Goal: Information Seeking & Learning: Compare options

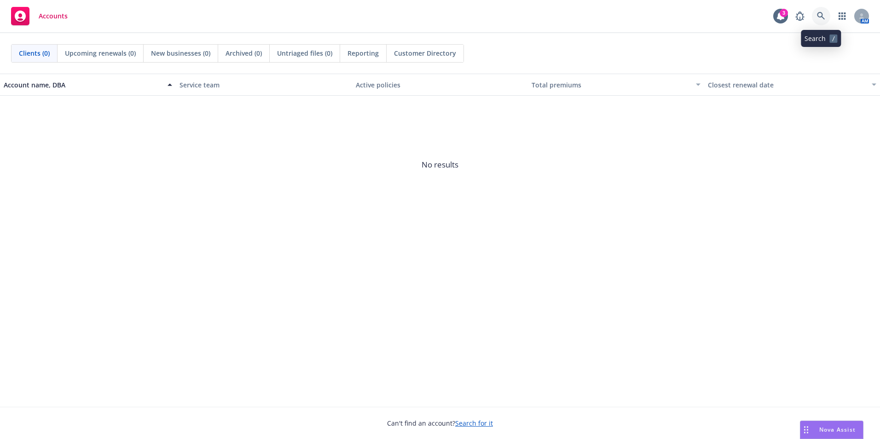
click at [819, 21] on link at bounding box center [821, 16] width 18 height 18
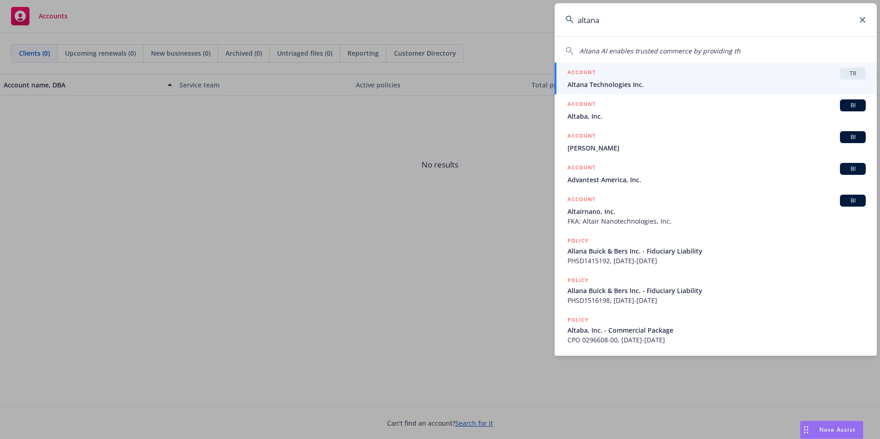
type input "altana"
click at [640, 85] on span "Altana Technologies Inc." at bounding box center [717, 85] width 298 height 10
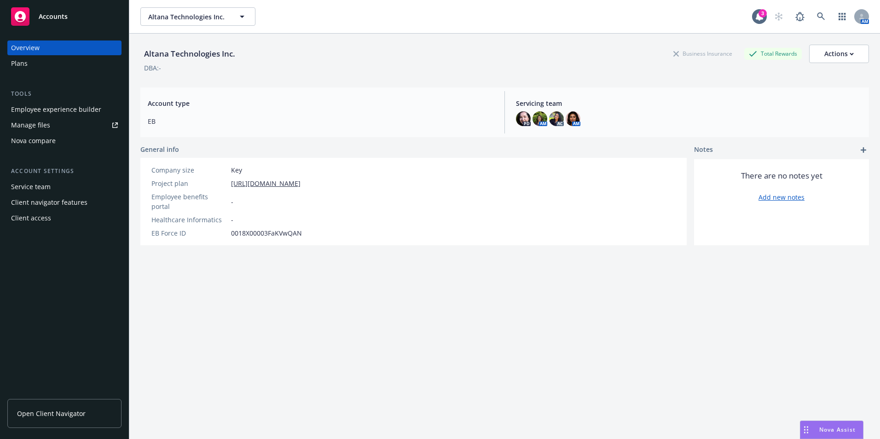
click at [37, 143] on div "Nova compare" at bounding box center [33, 140] width 45 height 15
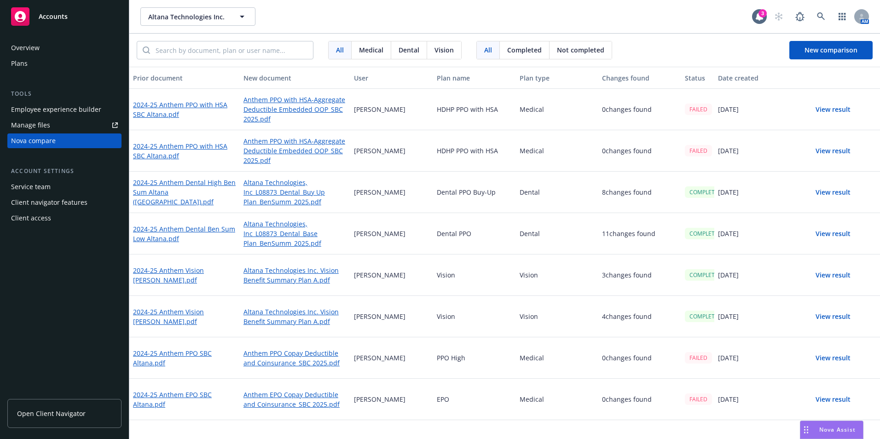
click at [511, 46] on span "Completed" at bounding box center [524, 50] width 35 height 10
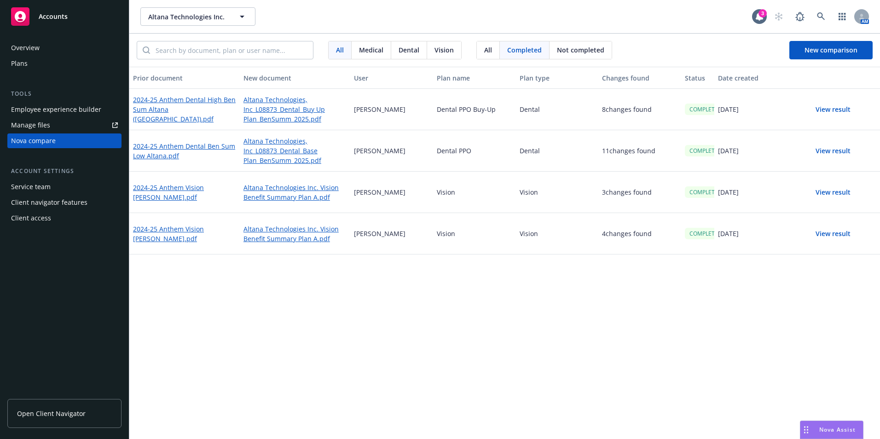
click at [490, 47] on span "All" at bounding box center [488, 50] width 8 height 10
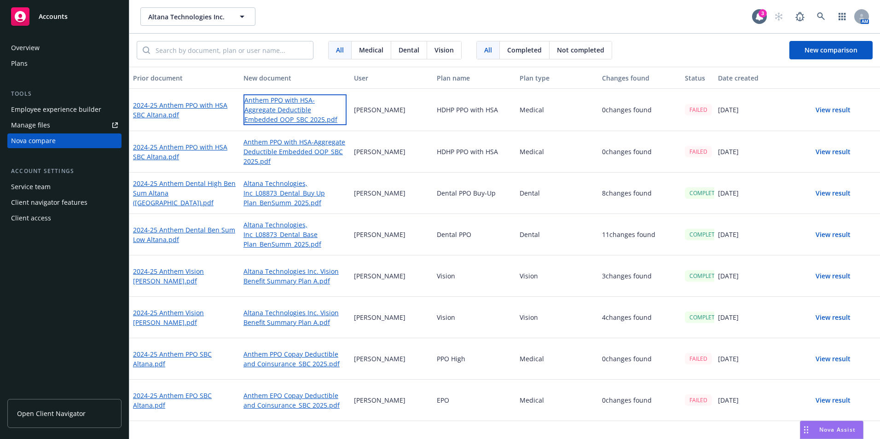
click at [288, 103] on link "Anthem PPO with HSA-Aggregate Deductible Embedded OOP_SBC 2025.pdf" at bounding box center [294, 109] width 103 height 31
click at [840, 314] on button "View result" at bounding box center [833, 316] width 64 height 18
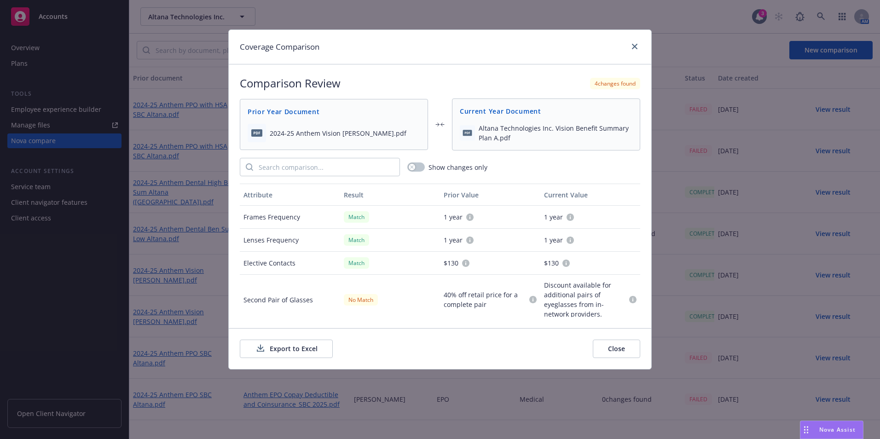
scroll to position [20, 0]
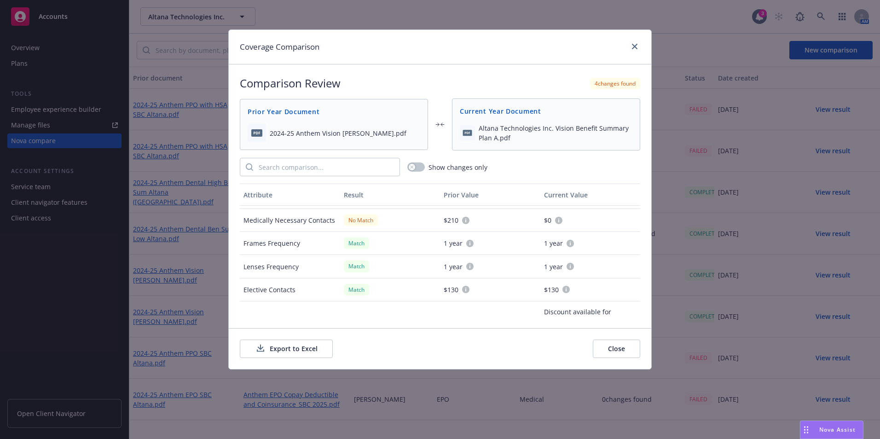
click at [619, 355] on button "Close" at bounding box center [616, 349] width 47 height 18
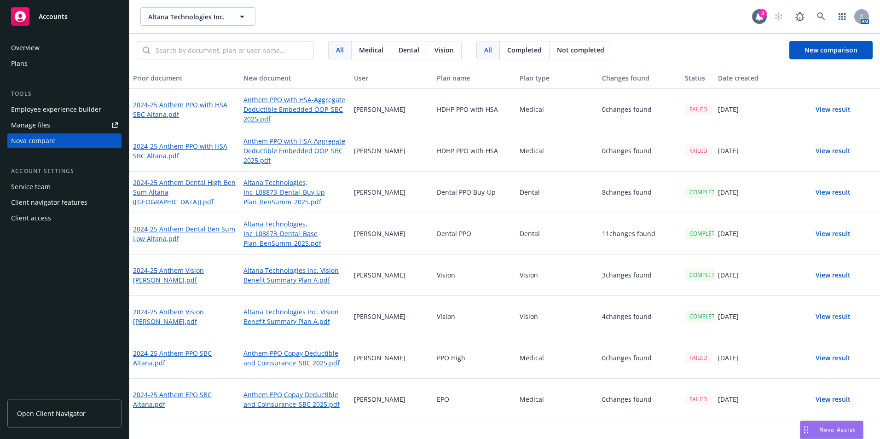
click at [390, 23] on div "Altana Technologies Inc. Altana Technologies Inc." at bounding box center [446, 16] width 612 height 18
